Goal: Browse casually: Explore the website without a specific task or goal

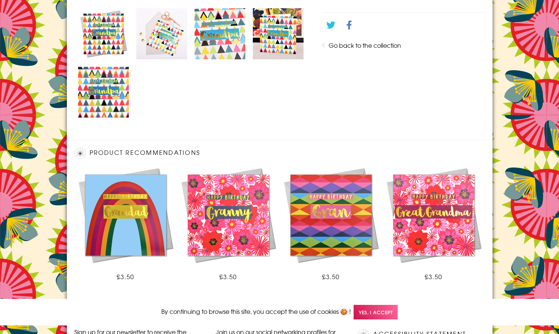
scroll to position [495, 0]
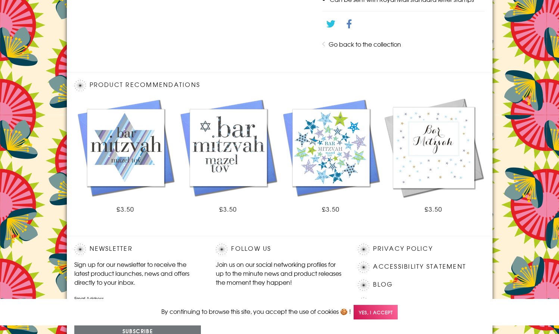
scroll to position [427, 0]
